Goal: Information Seeking & Learning: Check status

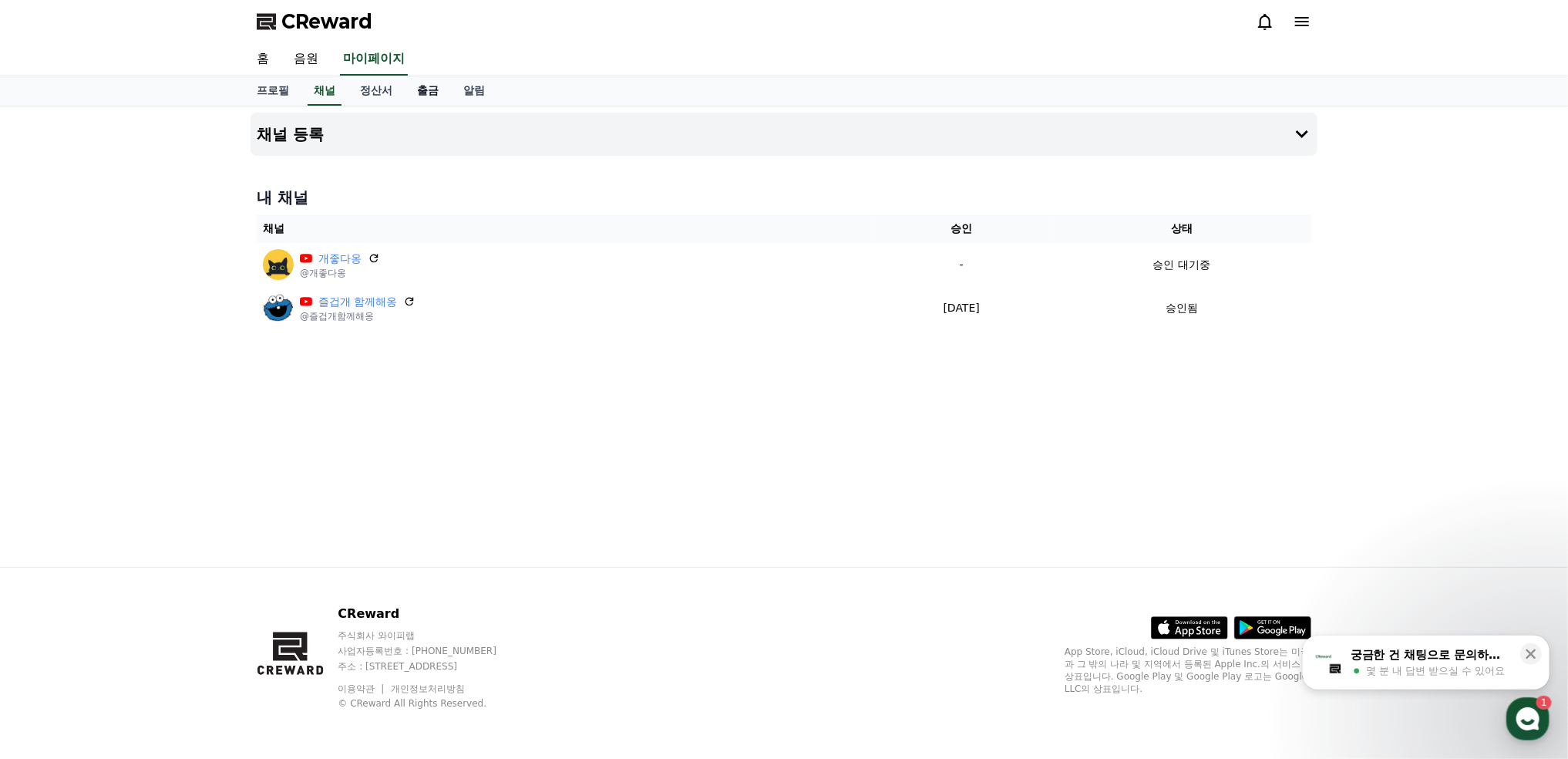
click at [427, 85] on link "출금" at bounding box center [428, 91] width 47 height 29
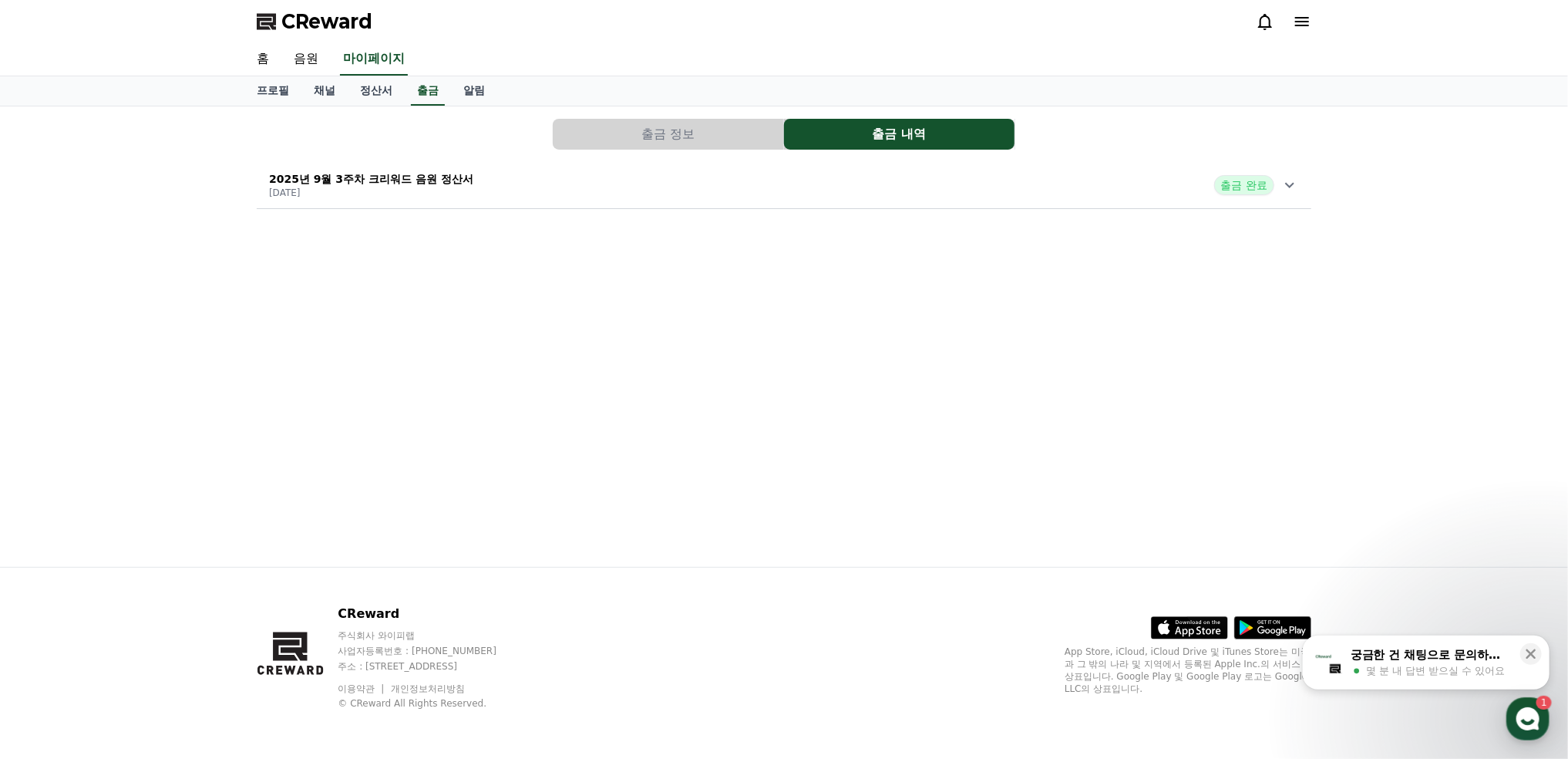
click at [425, 172] on p "2025년 9월 3주차 크리워드 음원 정산서" at bounding box center [371, 179] width 204 height 16
click at [473, 93] on link "알림" at bounding box center [474, 91] width 47 height 29
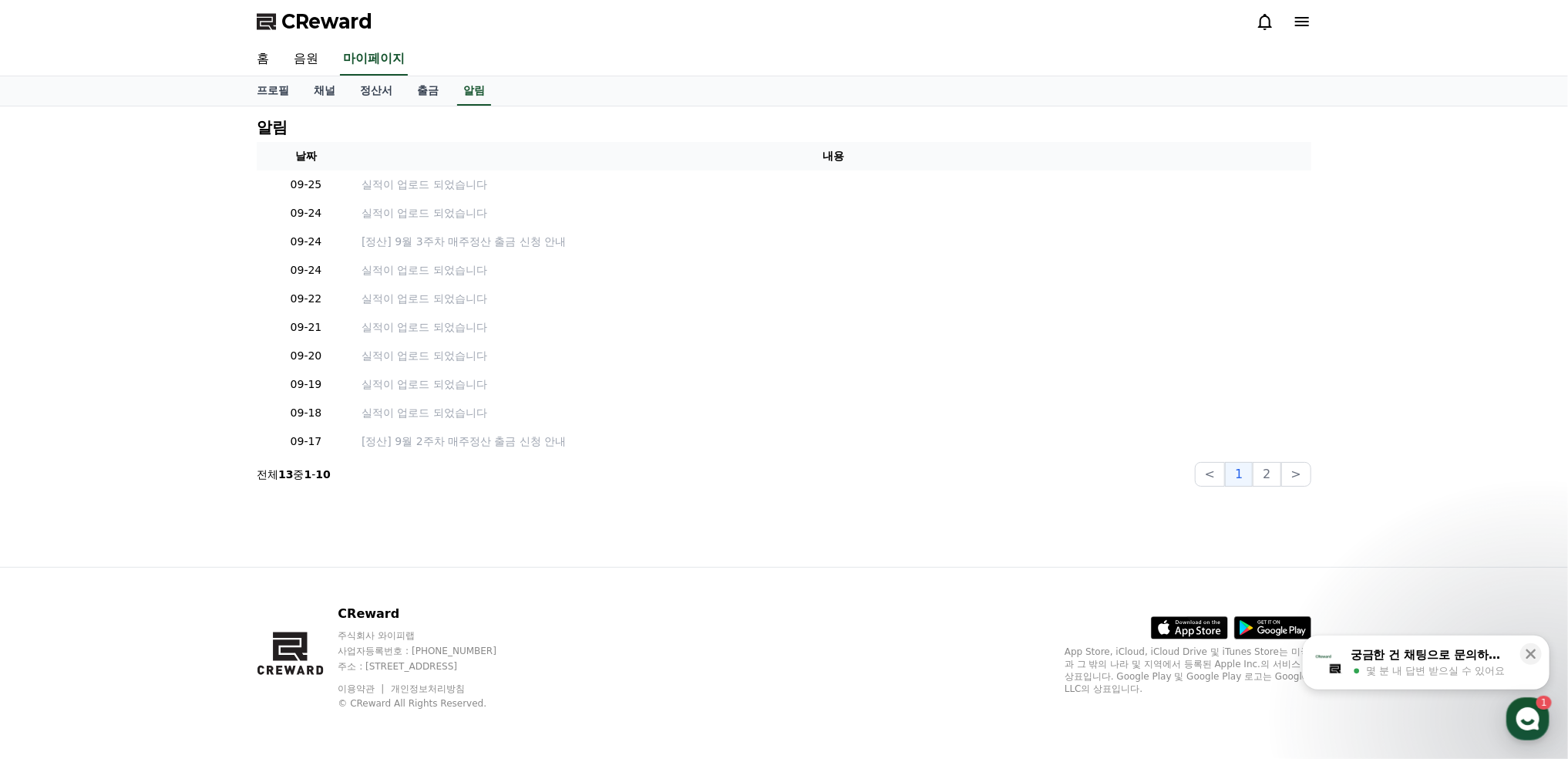
click at [1304, 19] on icon at bounding box center [1301, 21] width 18 height 18
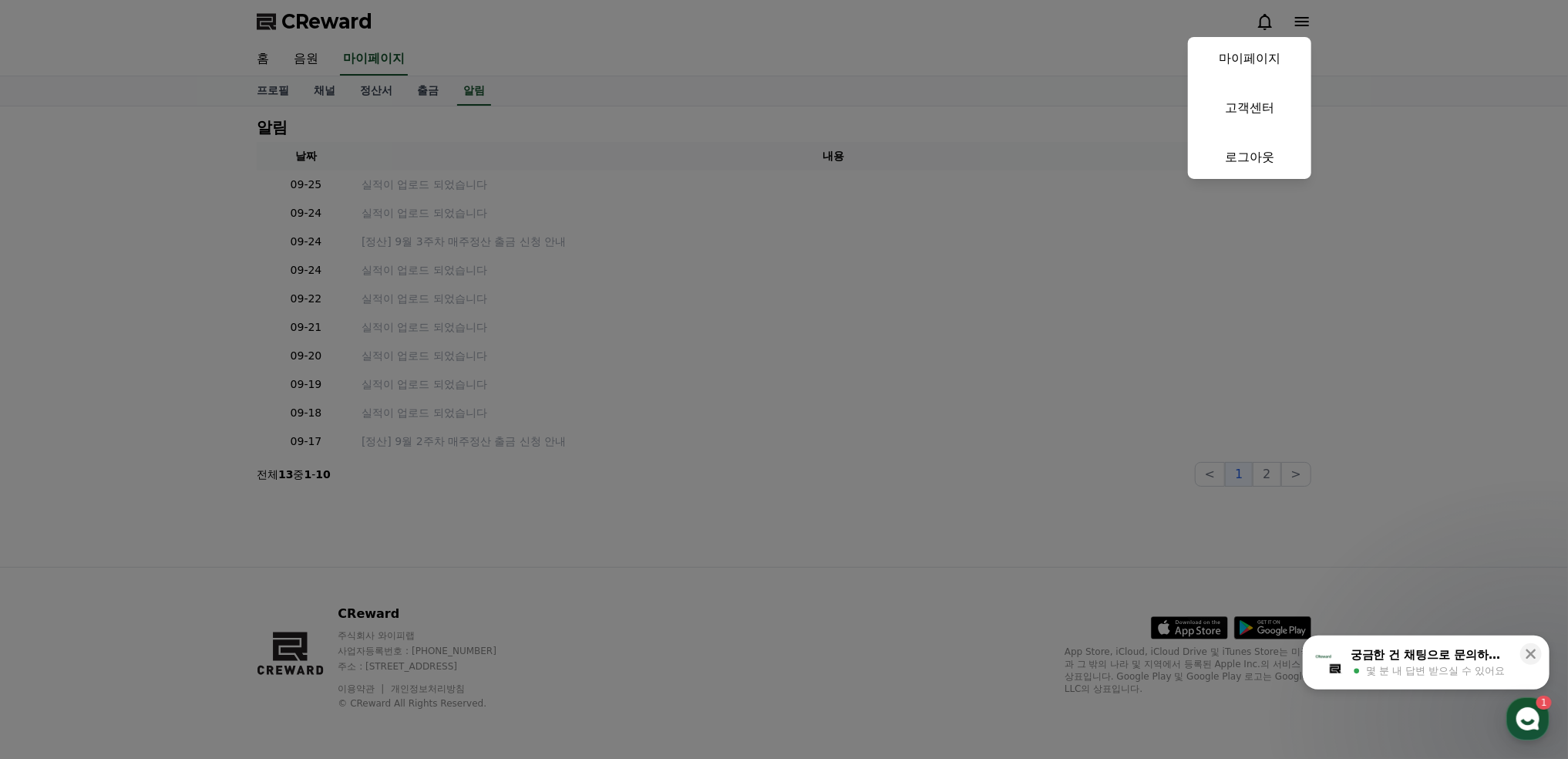
click at [395, 438] on button "close" at bounding box center [784, 380] width 1568 height 759
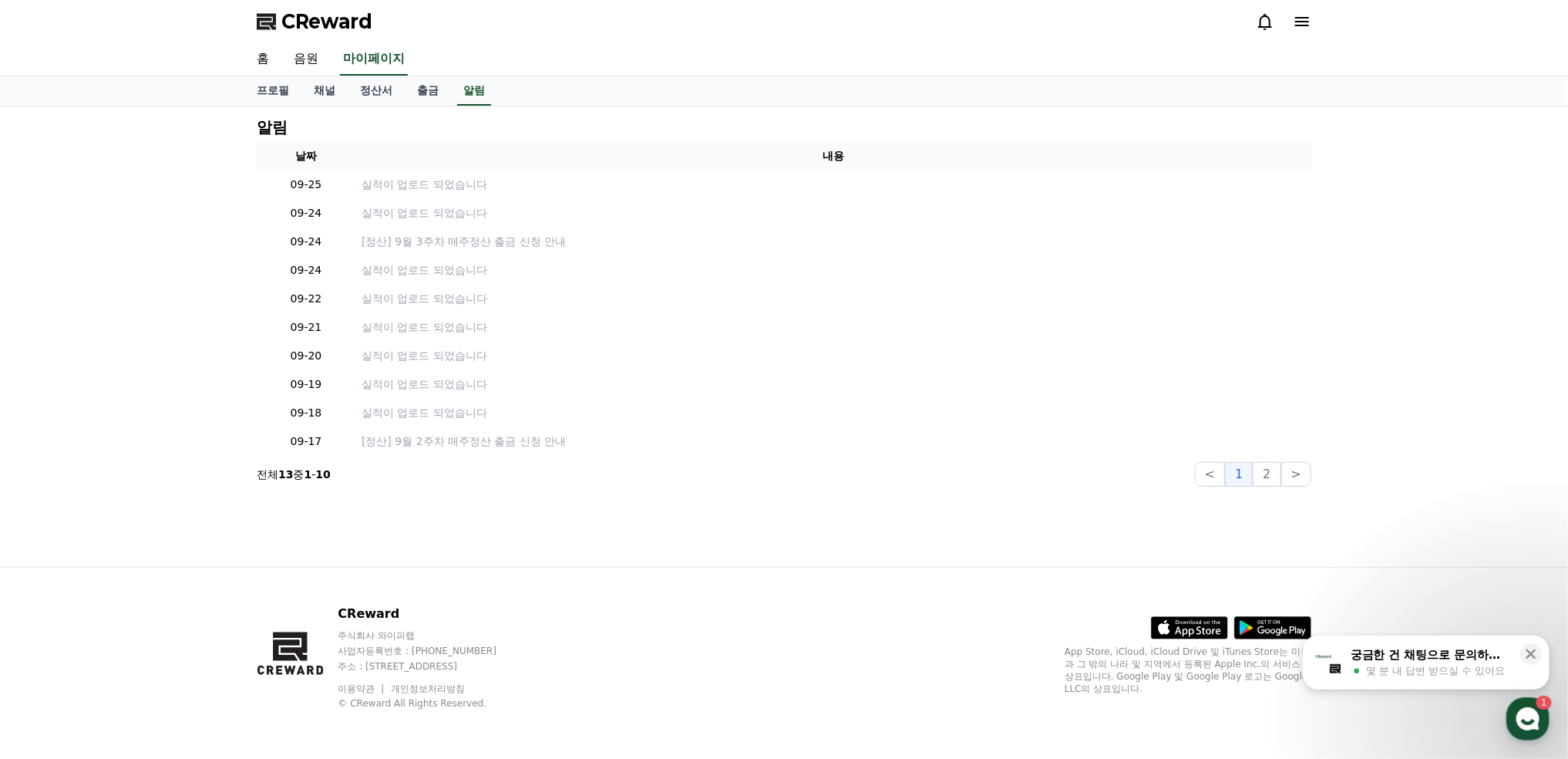
click at [395, 438] on p "[정산] 9월 2주차 매주정산 출금 신청 안내" at bounding box center [833, 441] width 943 height 16
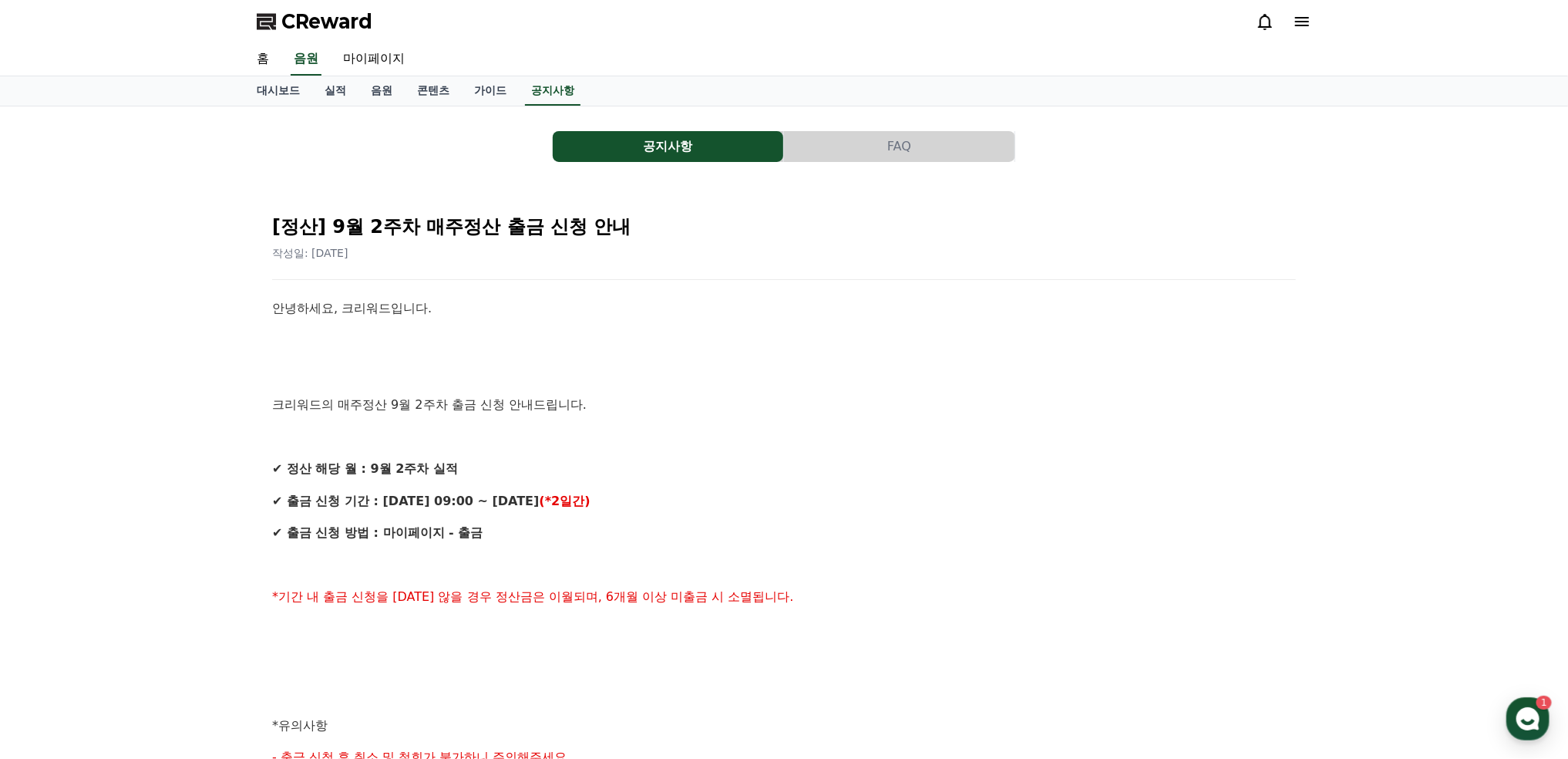
click at [1296, 27] on icon at bounding box center [1301, 21] width 18 height 18
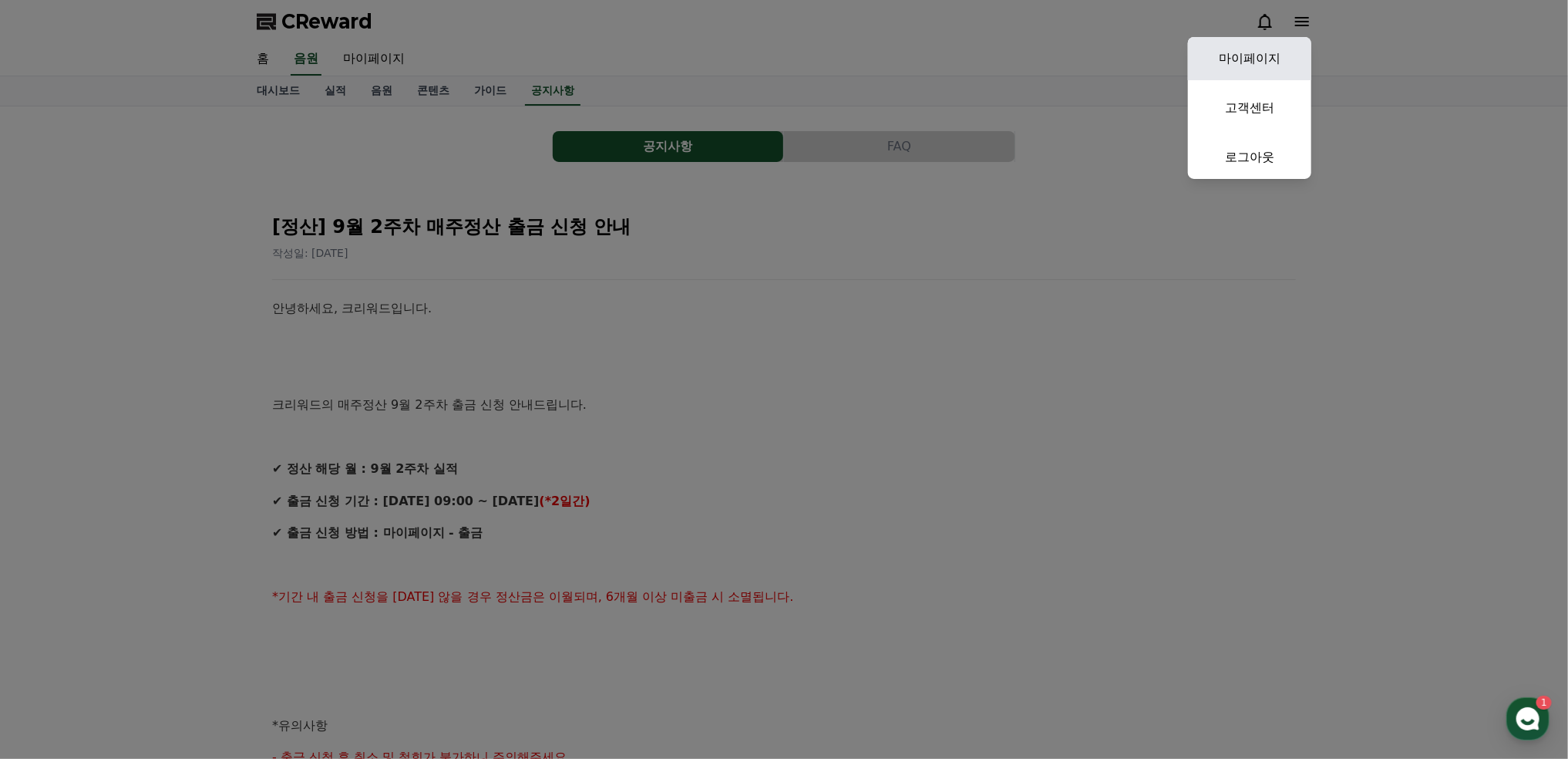
click at [1274, 58] on link "마이페이지" at bounding box center [1249, 58] width 123 height 43
select select "**********"
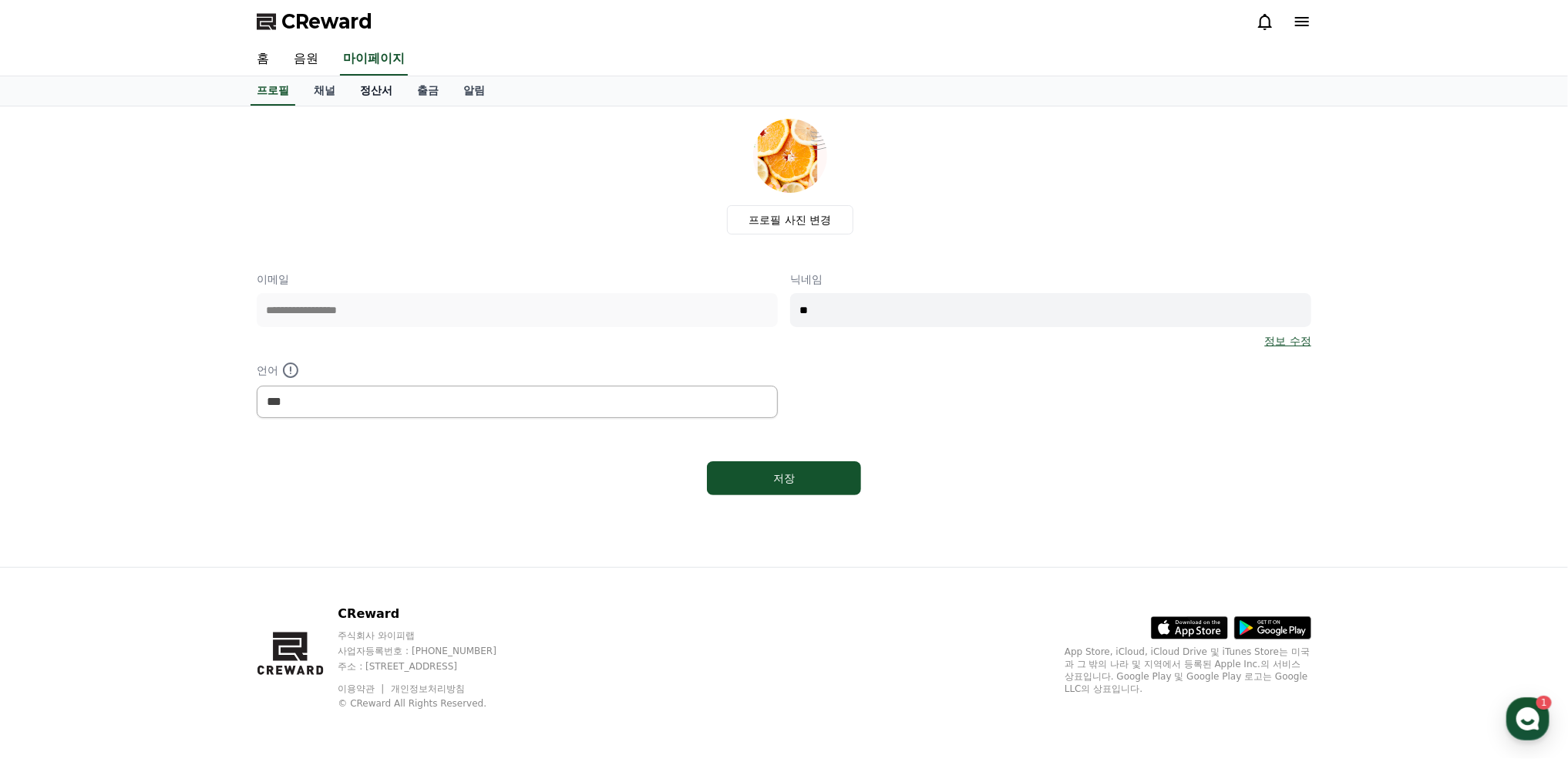
click at [380, 92] on link "정산서" at bounding box center [376, 91] width 57 height 29
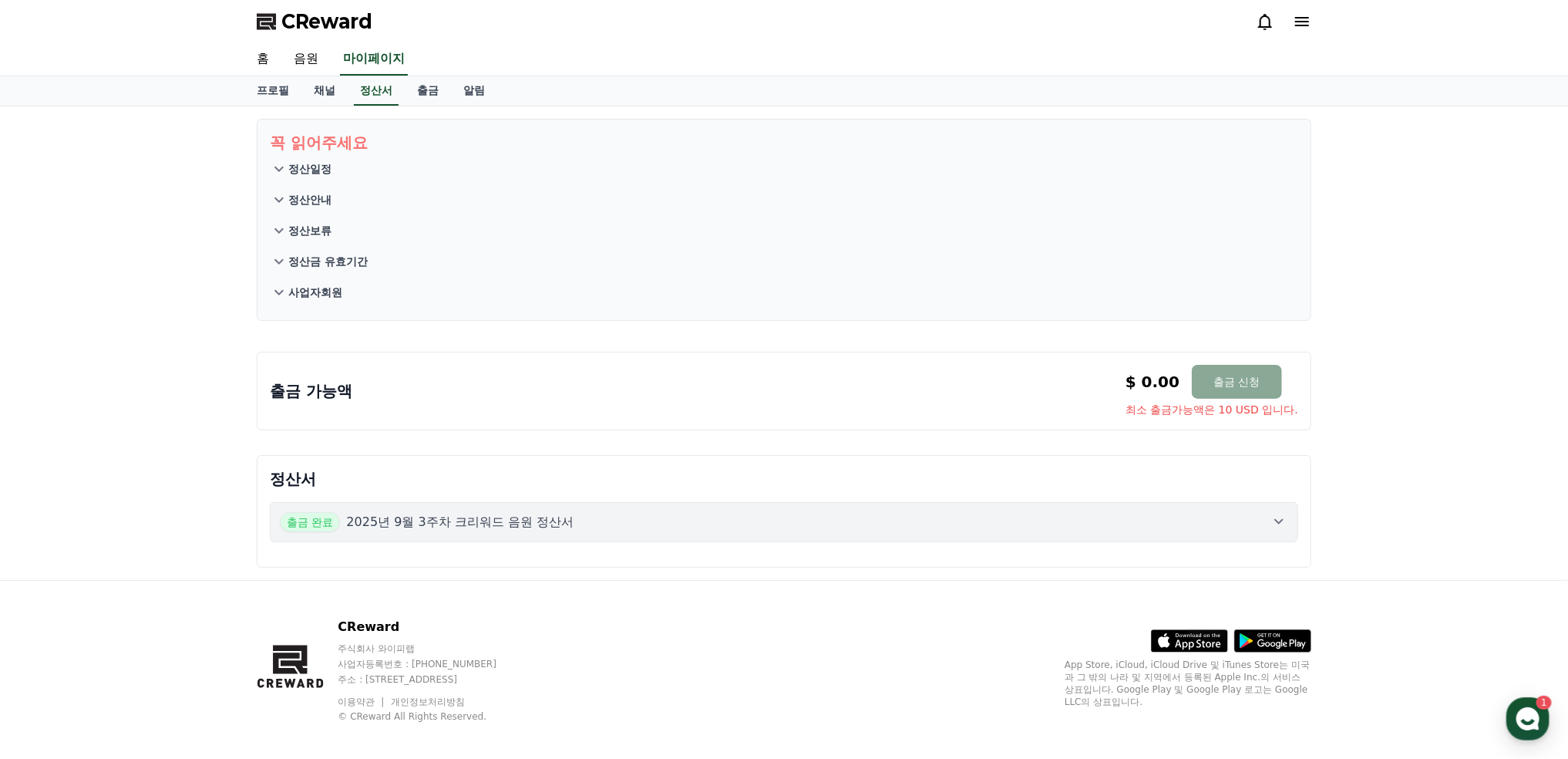
click at [1279, 524] on icon at bounding box center [1278, 520] width 18 height 18
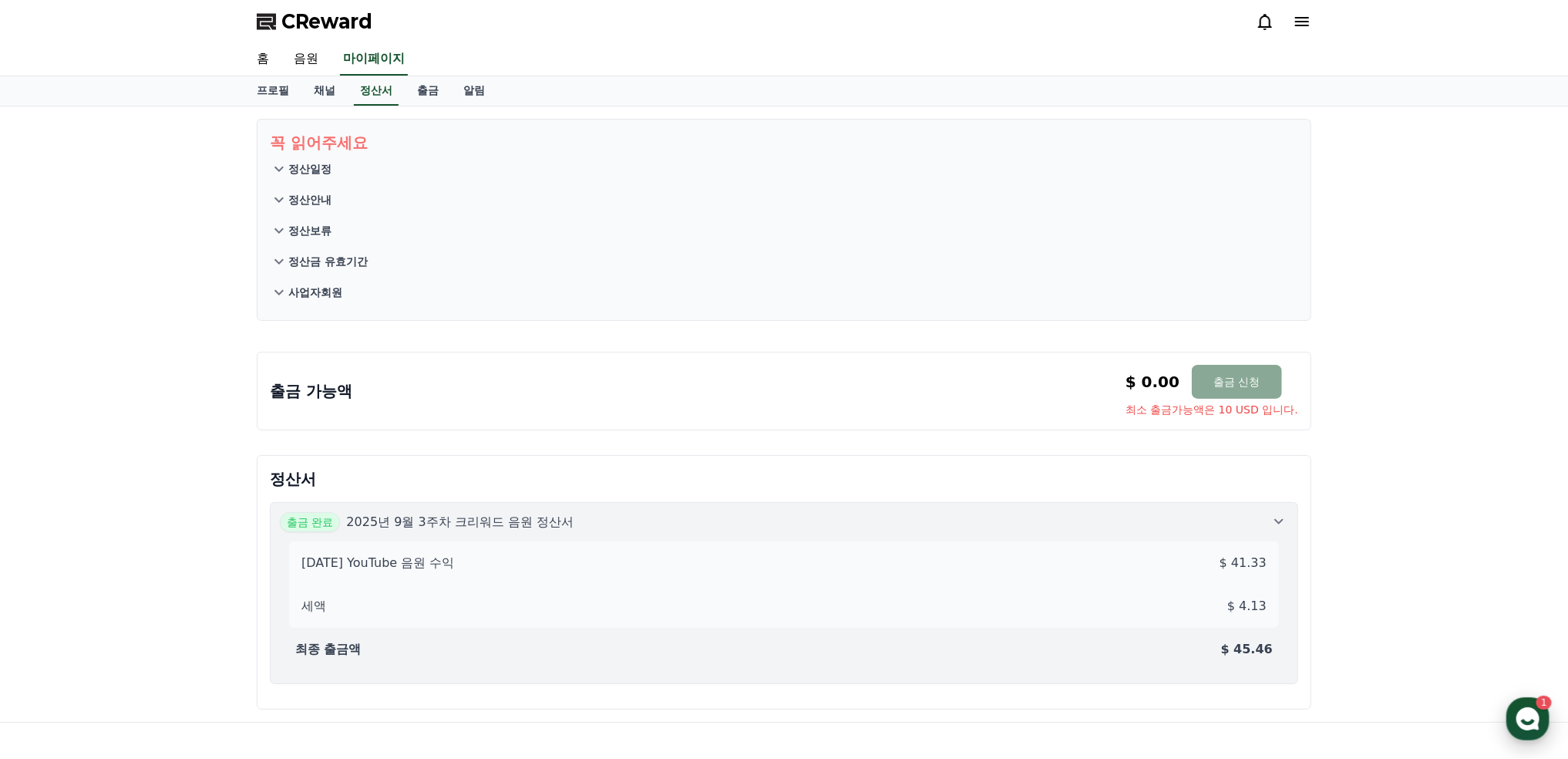
click at [1528, 715] on use "button" at bounding box center [1527, 718] width 23 height 23
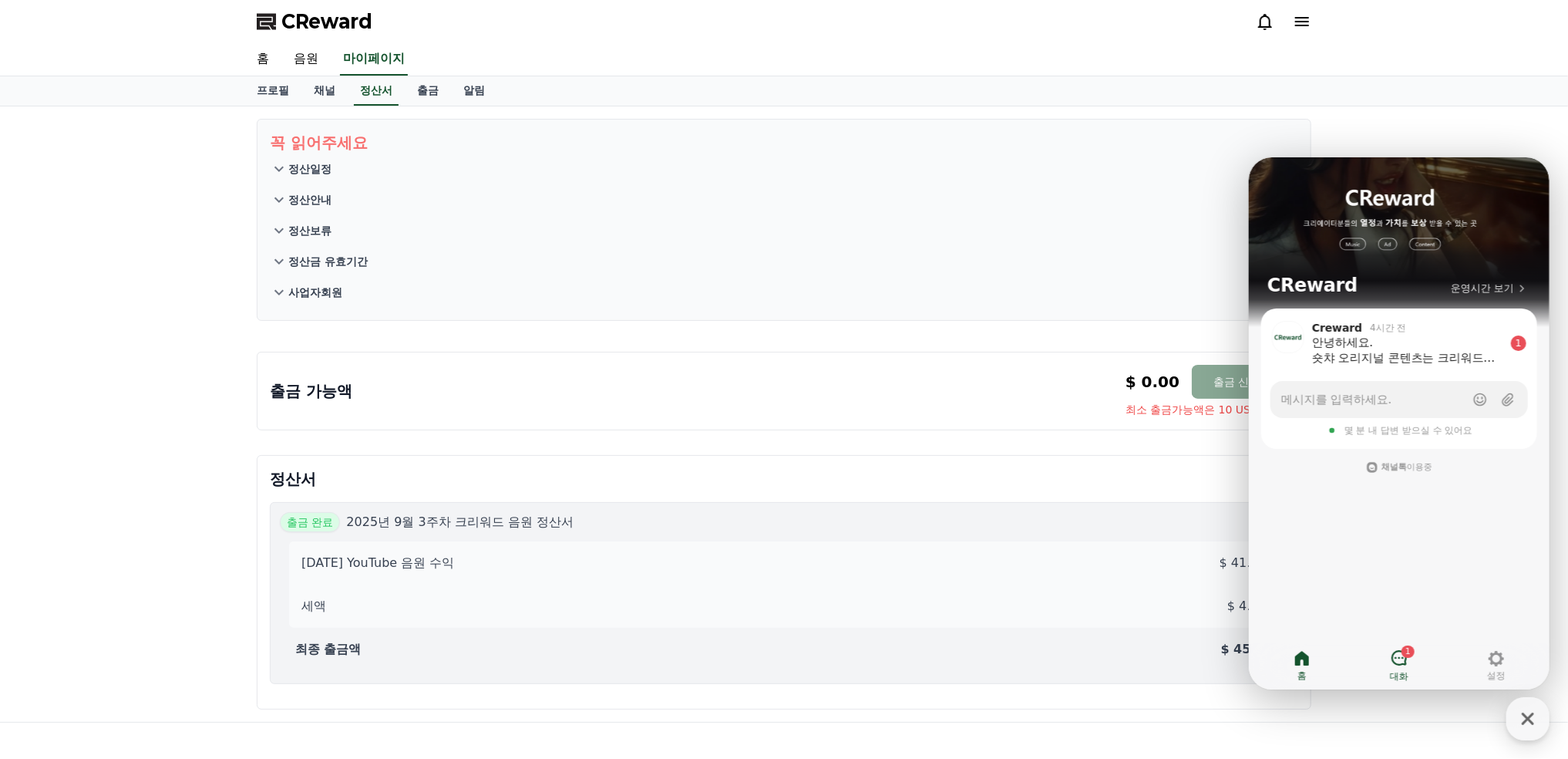
click at [1405, 655] on span "1" at bounding box center [1407, 650] width 6 height 13
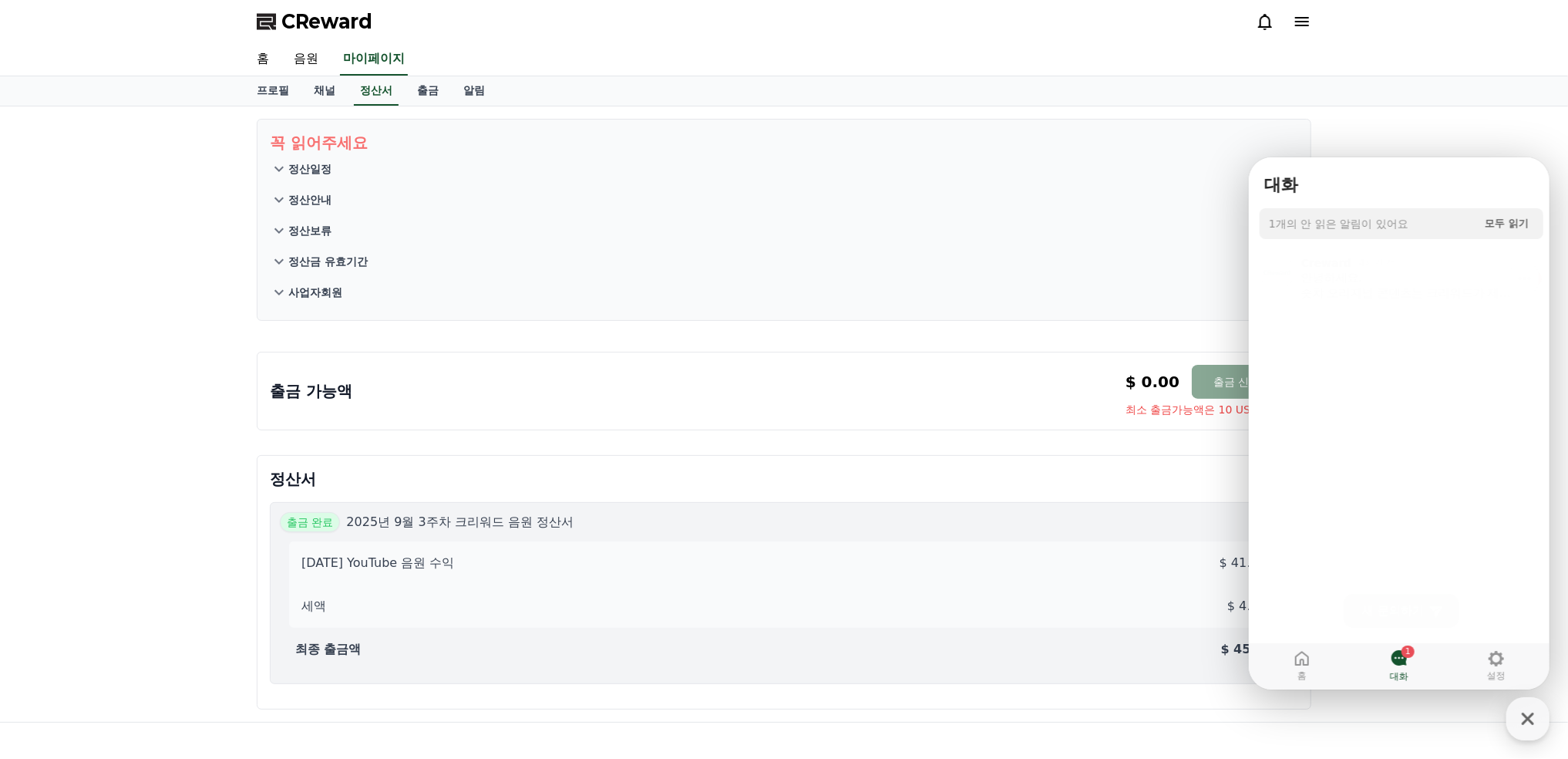
click at [1382, 286] on div "안녕하세요. 숏챠 오리지널 콘텐츠는 크리워드가 제공하는 드라마 콘텐츠를 말하는 것이기에 음원사용은 괜찮습니다." at bounding box center [1410, 280] width 219 height 31
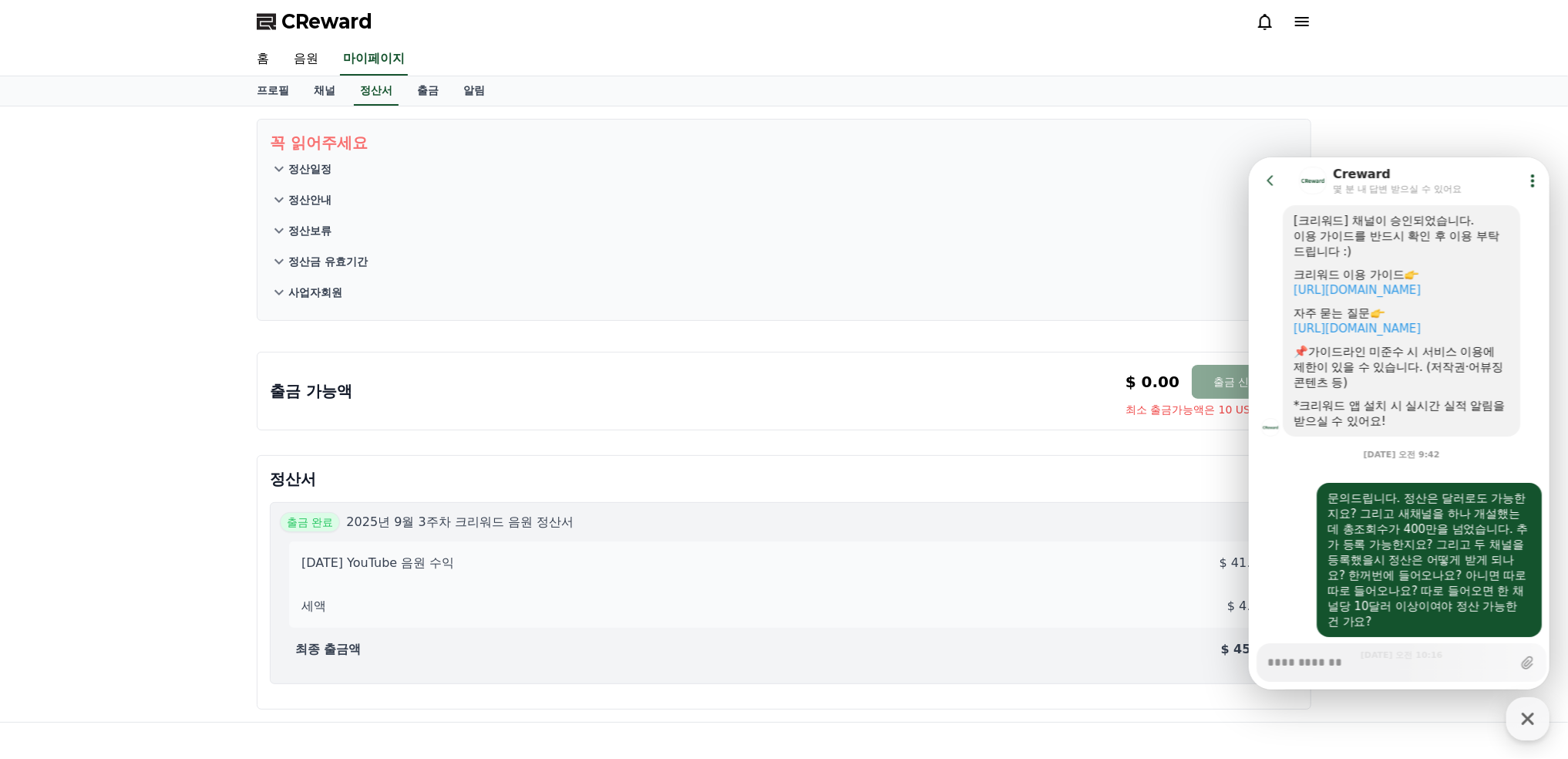
scroll to position [1804, 0]
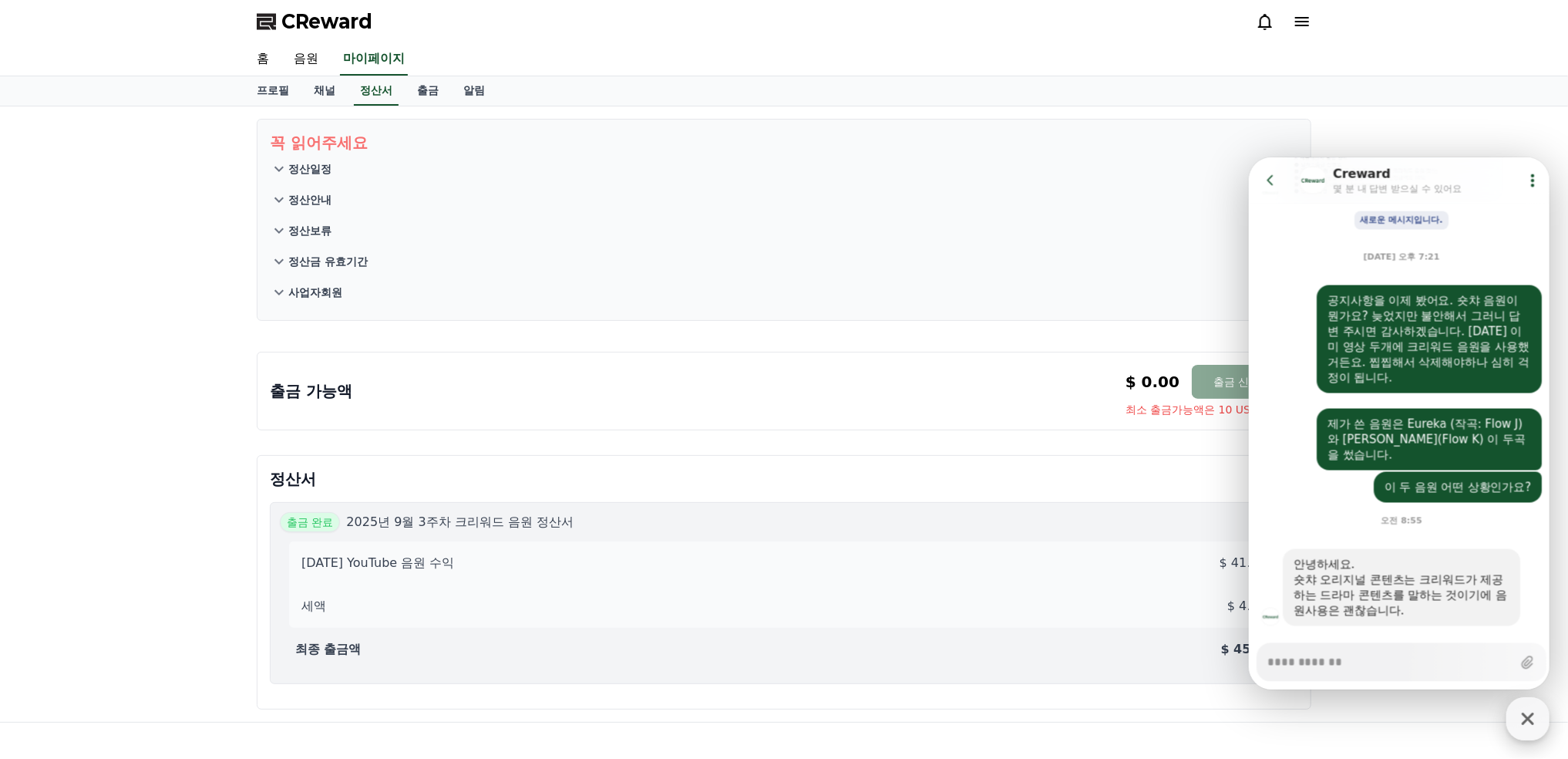
click at [1534, 723] on icon "button" at bounding box center [1527, 718] width 28 height 28
type textarea "*"
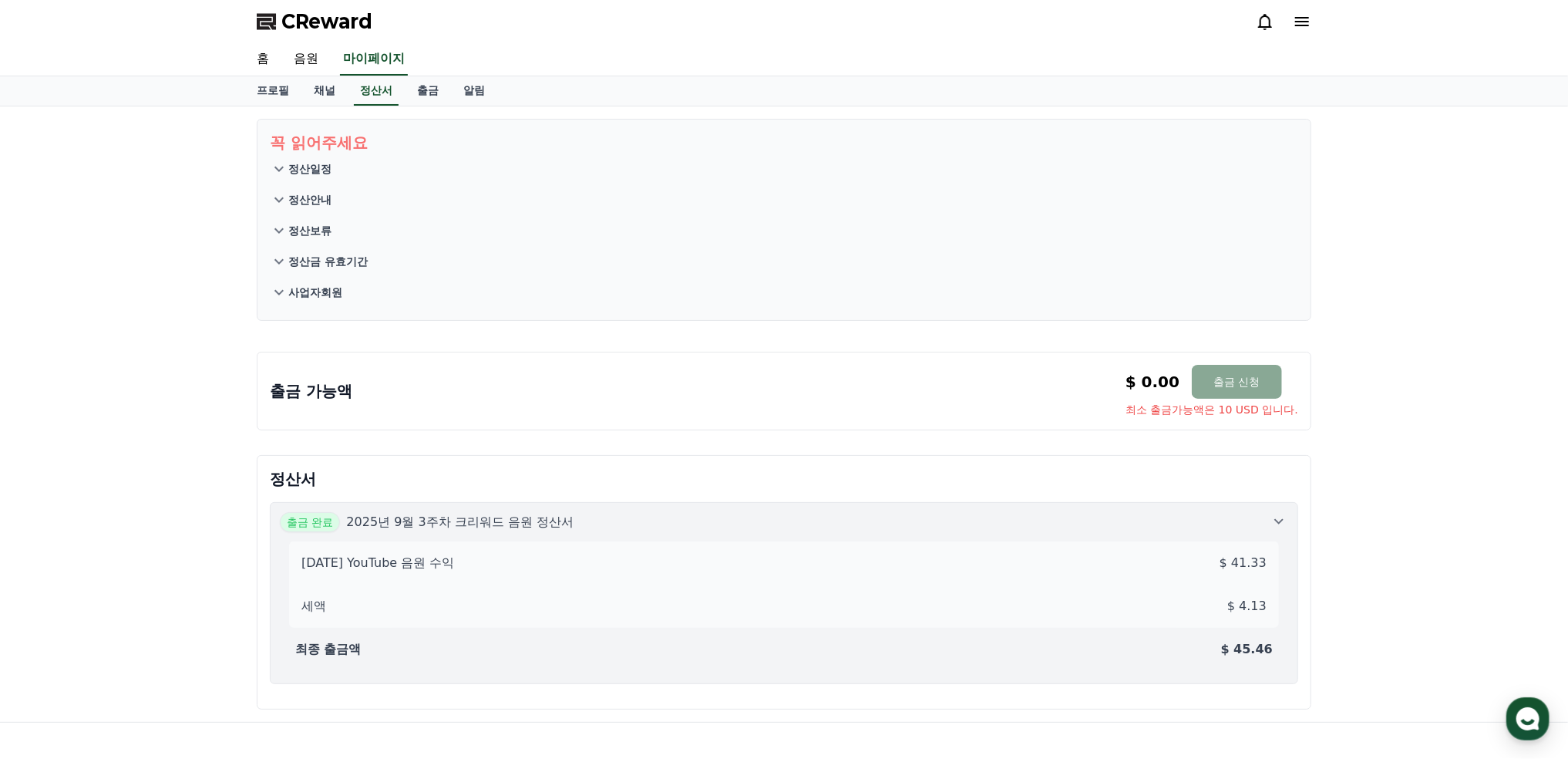
click at [313, 172] on p "정산일정" at bounding box center [310, 169] width 43 height 16
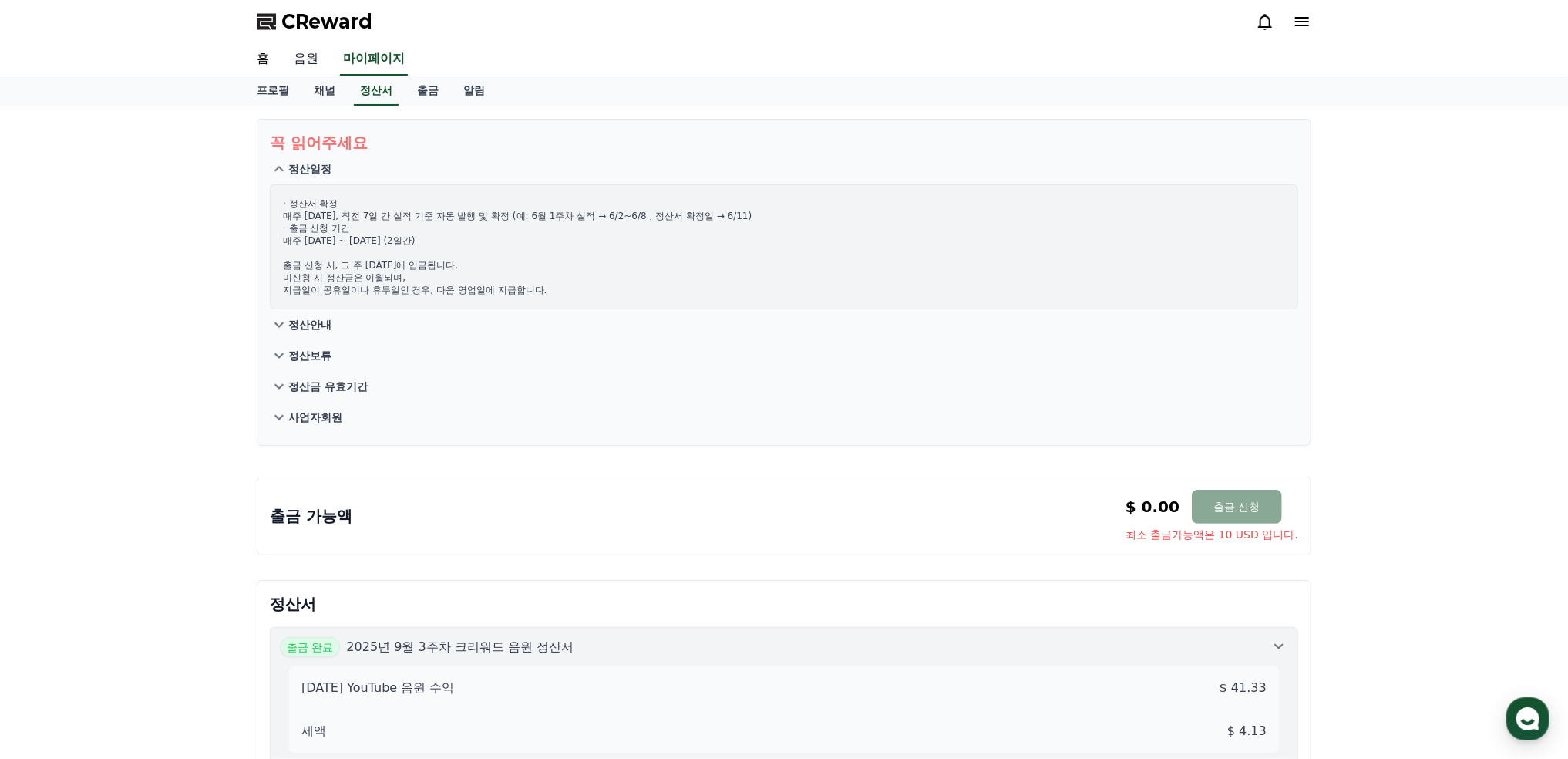
click at [305, 58] on link "음원" at bounding box center [306, 58] width 49 height 32
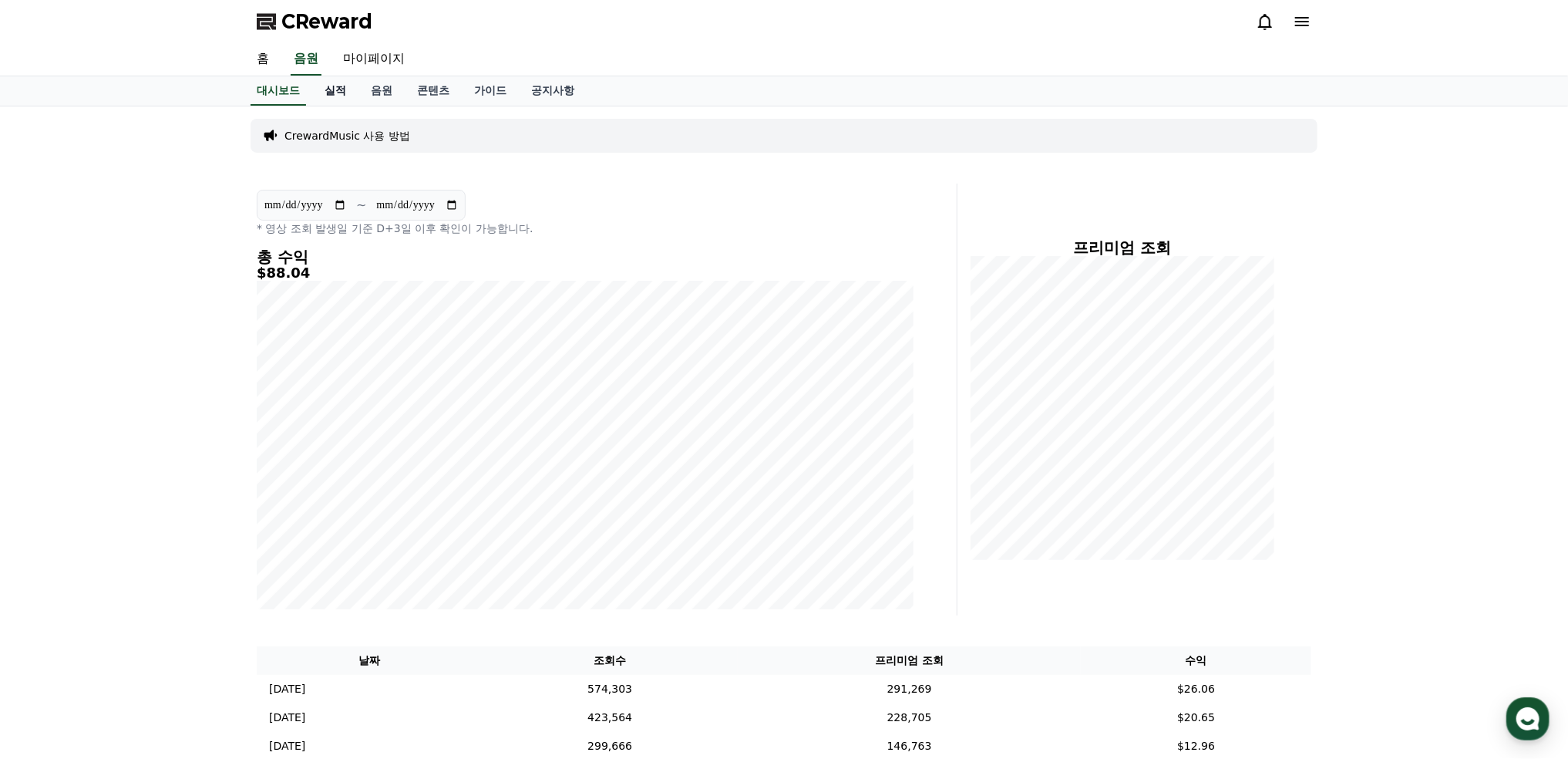
click at [339, 95] on link "실적" at bounding box center [336, 91] width 47 height 29
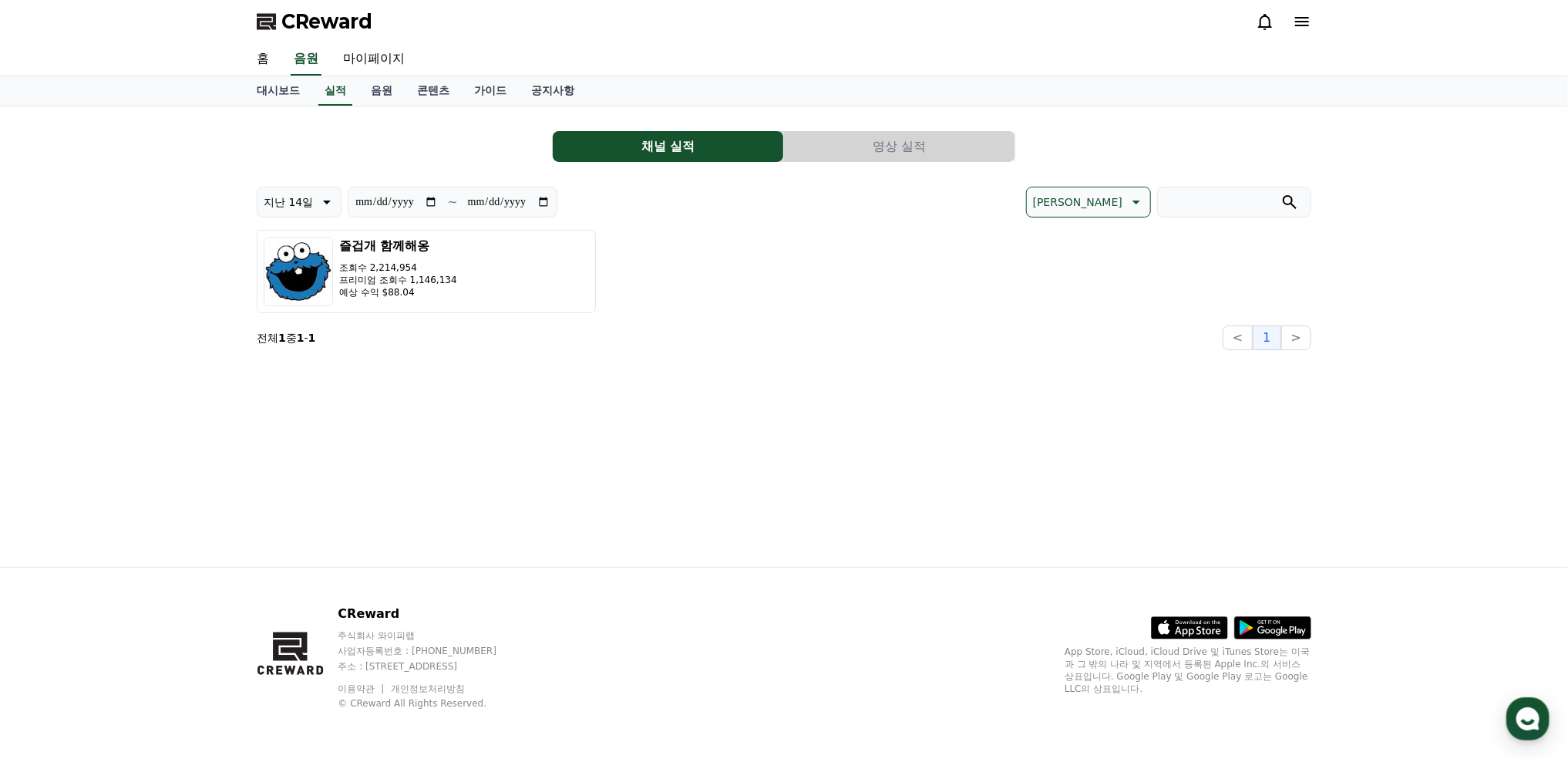
click at [914, 145] on button "영상 실적" at bounding box center [898, 147] width 230 height 31
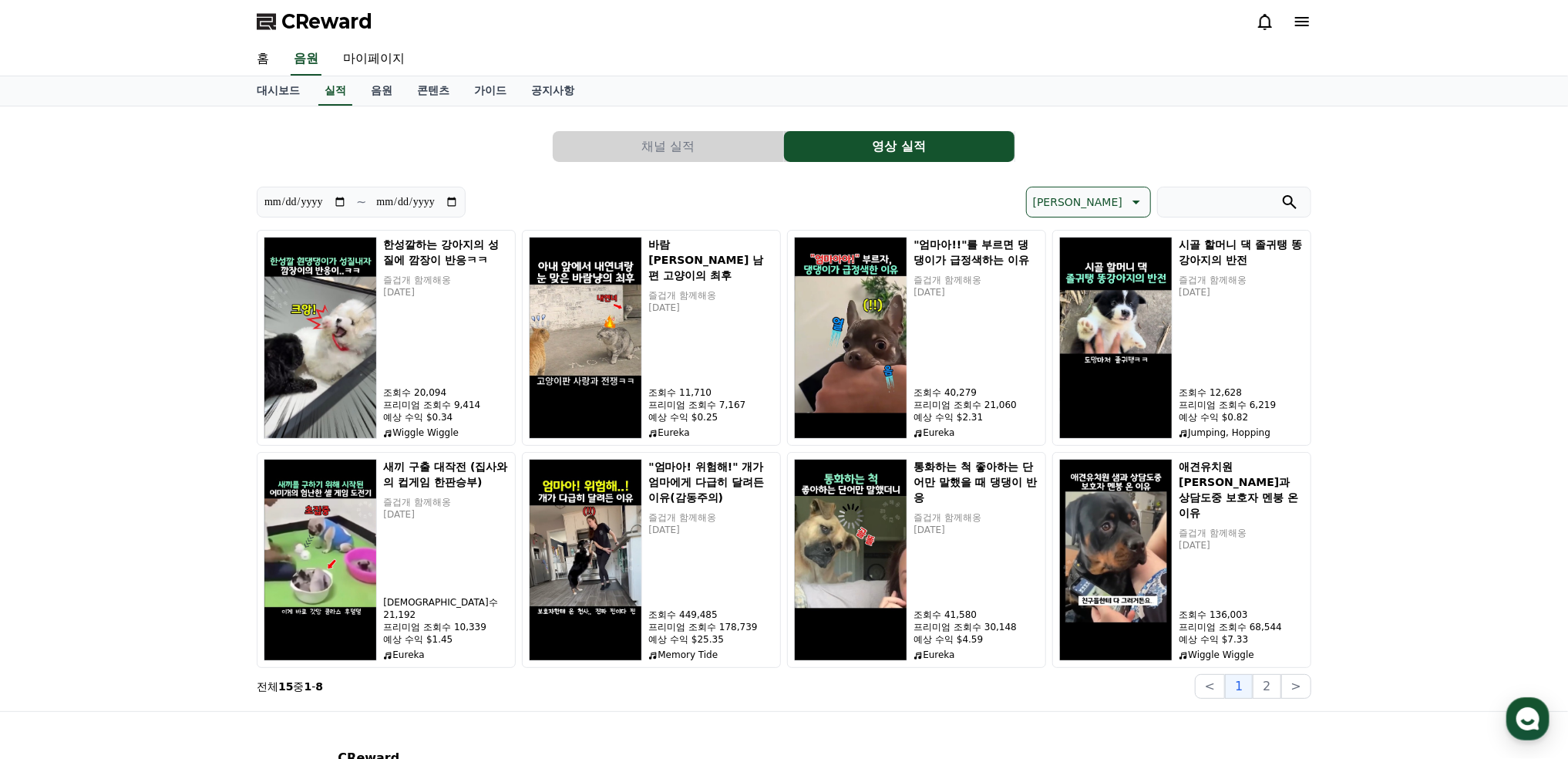
click at [654, 148] on button "채널 실적" at bounding box center [667, 147] width 230 height 31
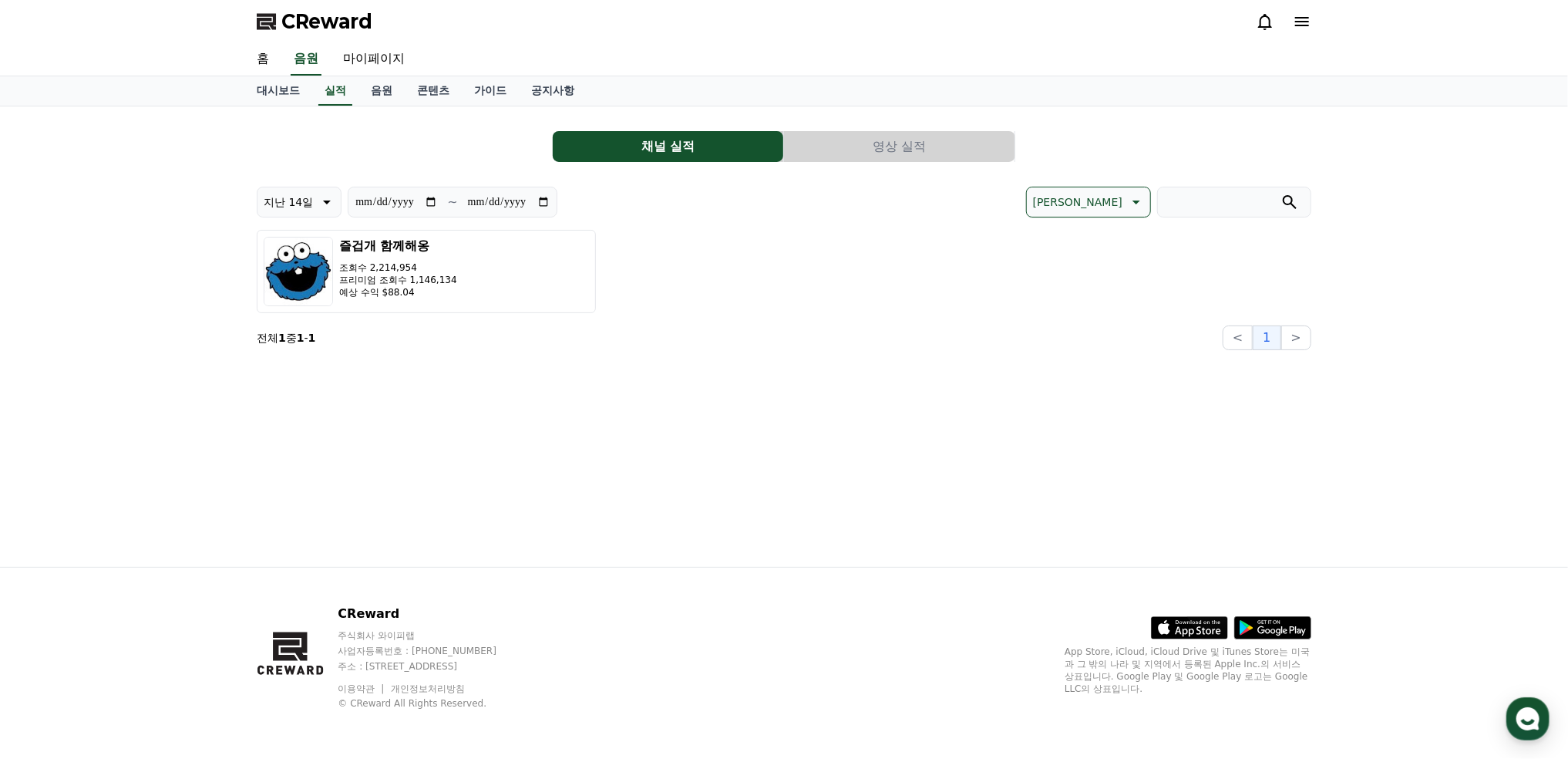
click at [862, 146] on button "영상 실적" at bounding box center [898, 147] width 230 height 31
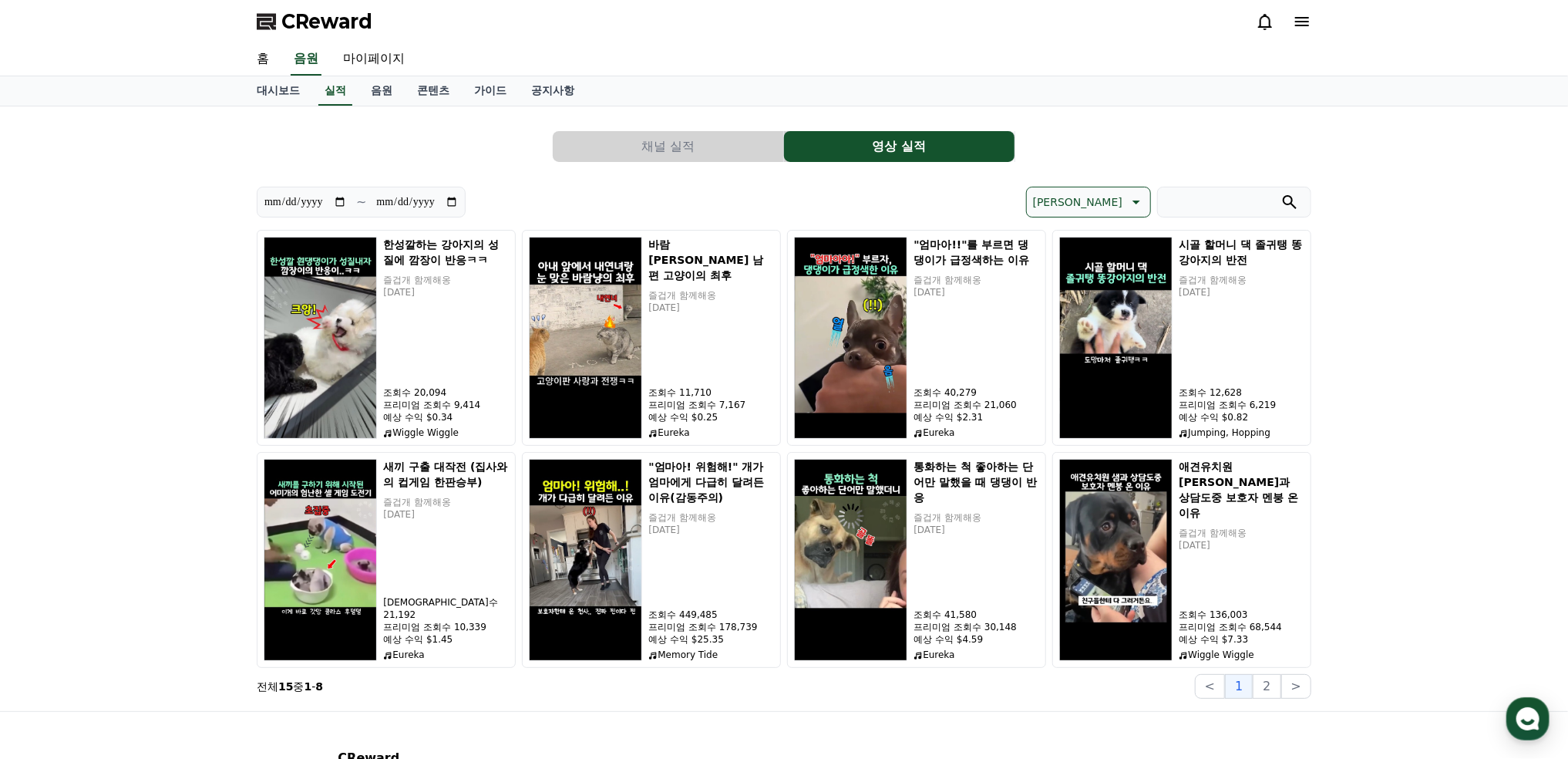
click at [1272, 687] on button "2" at bounding box center [1266, 685] width 28 height 24
